Goal: Find specific page/section: Find specific page/section

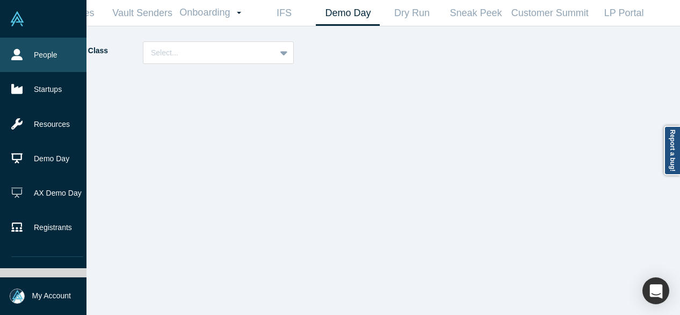
click at [31, 54] on link "People" at bounding box center [47, 55] width 94 height 34
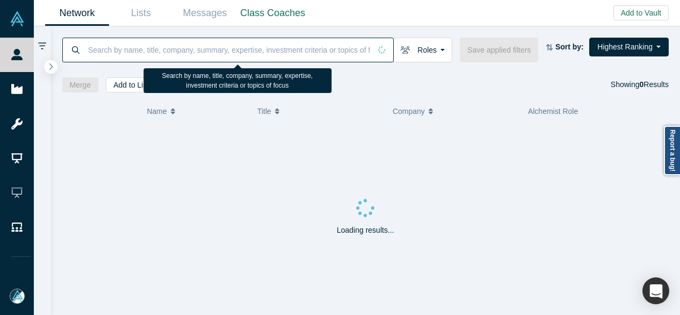
click at [156, 50] on input at bounding box center [228, 49] width 283 height 25
paste input "[PERSON_NAME]"
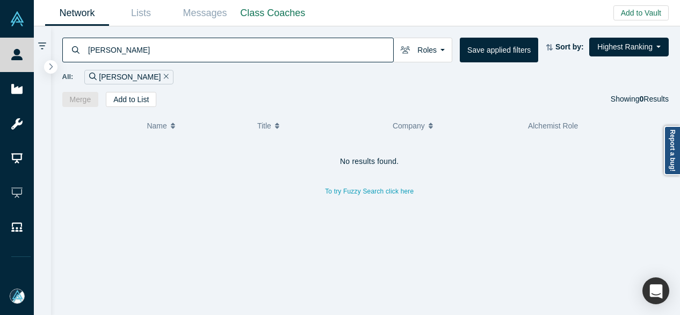
drag, startPoint x: 124, startPoint y: 52, endPoint x: 68, endPoint y: 52, distance: 56.4
click at [68, 52] on div "[PERSON_NAME]" at bounding box center [227, 50] width 331 height 25
paste input "[PERSON_NAME]"
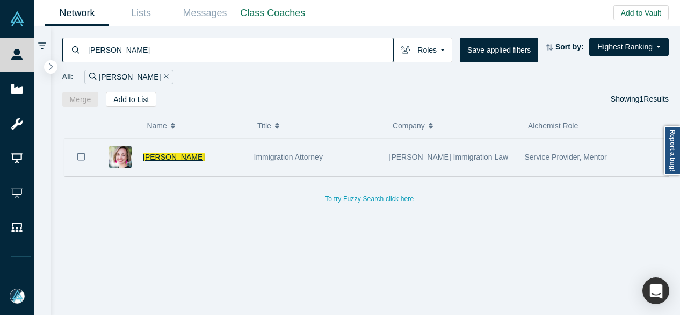
type input "[PERSON_NAME]"
click at [162, 155] on span "[PERSON_NAME]" at bounding box center [174, 156] width 62 height 9
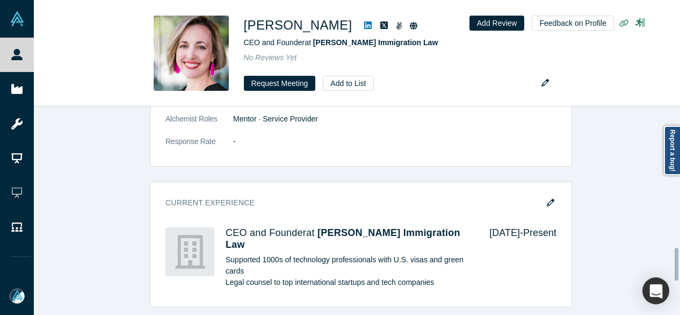
scroll to position [744, 0]
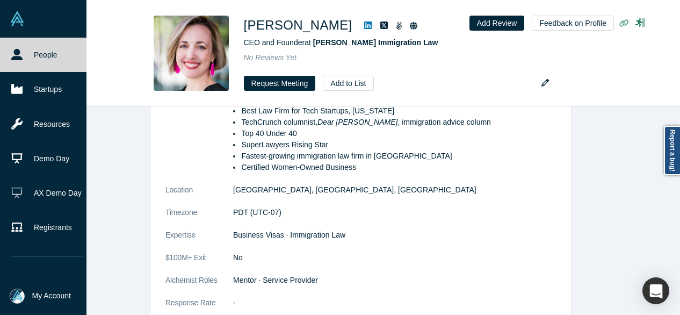
click at [15, 56] on icon at bounding box center [16, 54] width 11 height 11
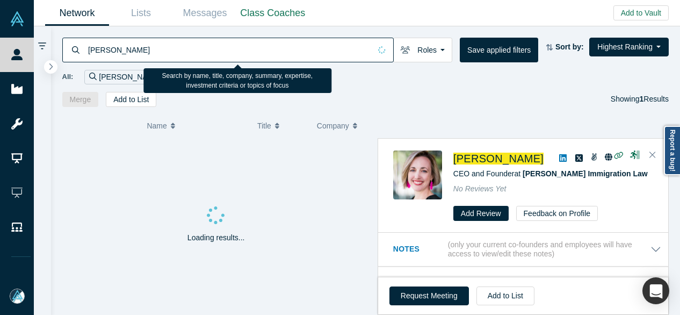
drag, startPoint x: 110, startPoint y: 53, endPoint x: 88, endPoint y: 52, distance: 22.6
click at [88, 53] on input "[PERSON_NAME]" at bounding box center [228, 49] width 283 height 25
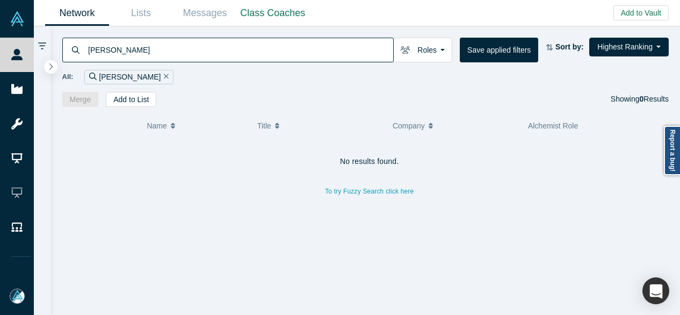
type input "[PERSON_NAME]"
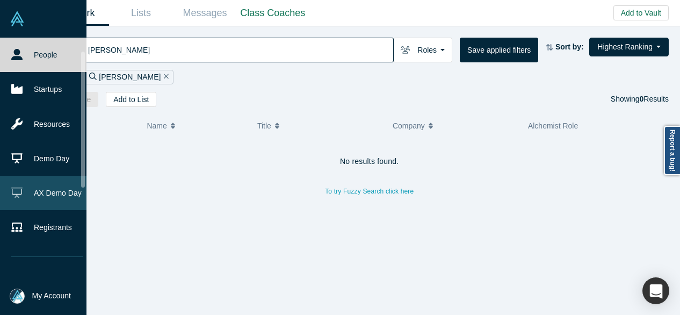
scroll to position [54, 0]
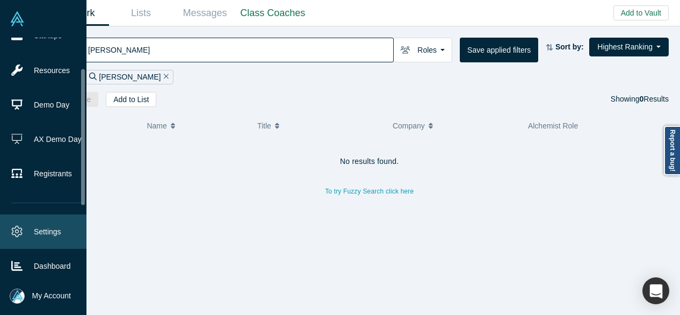
click at [36, 228] on link "Settings" at bounding box center [47, 231] width 94 height 34
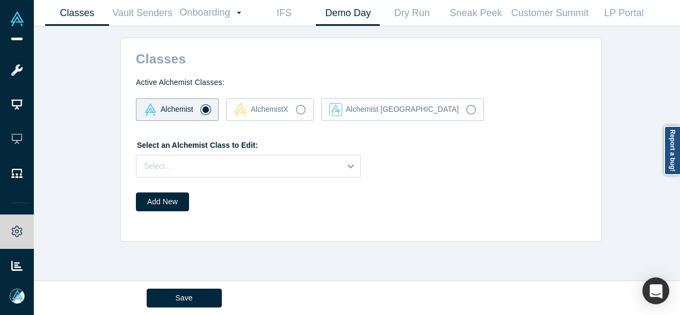
click at [349, 18] on link "Demo Day" at bounding box center [348, 13] width 64 height 25
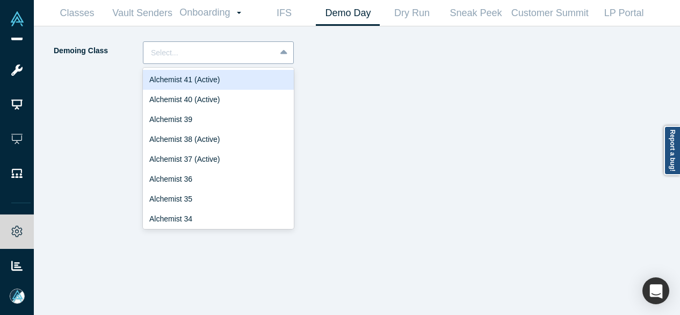
click at [229, 49] on div at bounding box center [209, 52] width 117 height 13
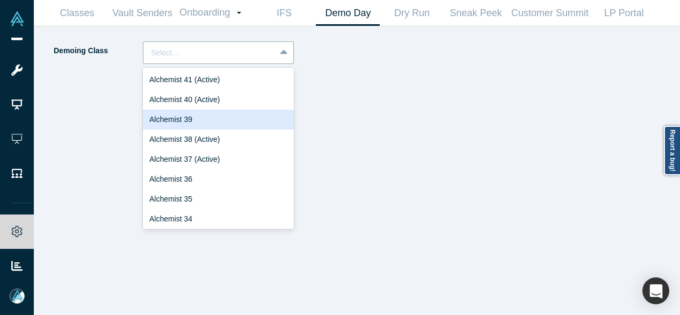
click at [196, 121] on div "Alchemist 39" at bounding box center [218, 120] width 151 height 20
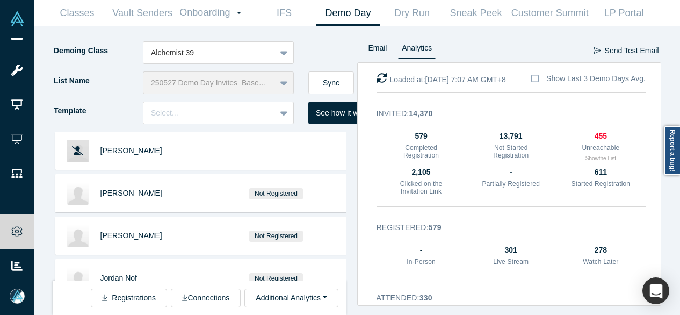
click at [594, 159] on button "Show the List" at bounding box center [600, 158] width 31 height 8
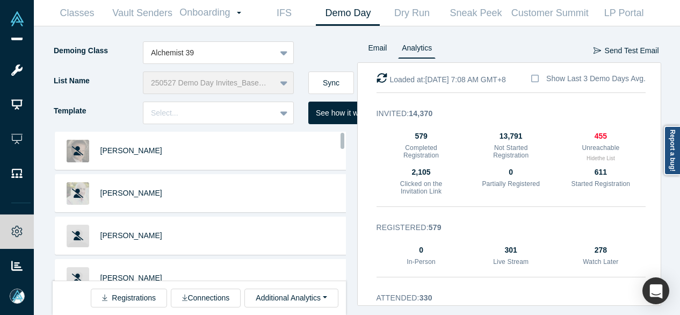
click at [352, 259] on div "[PERSON_NAME] [PERSON_NAME] [PERSON_NAME] [PERSON_NAME] [PERSON_NAME] Not Regis…" at bounding box center [205, 223] width 304 height 183
